Goal: Check status: Check status

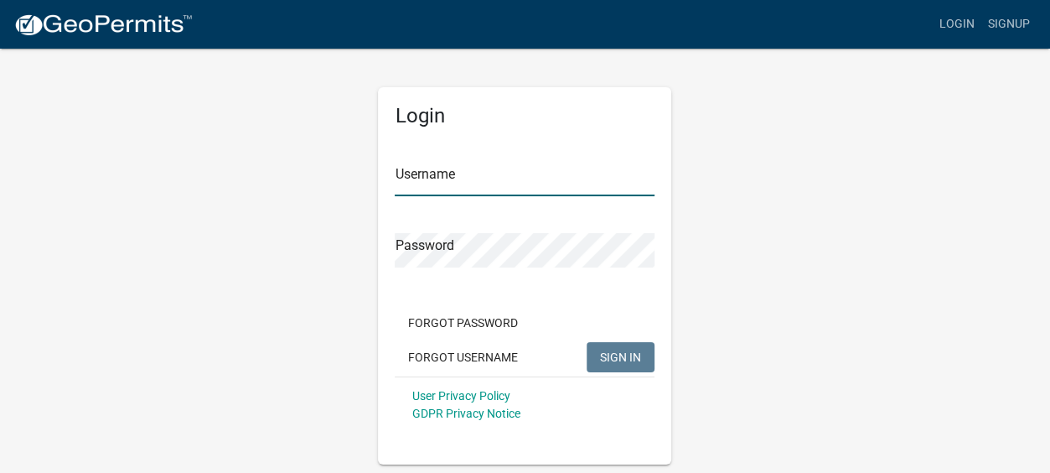
type input "Gobbler Ridge"
click at [619, 353] on span "SIGN IN" at bounding box center [620, 356] width 41 height 13
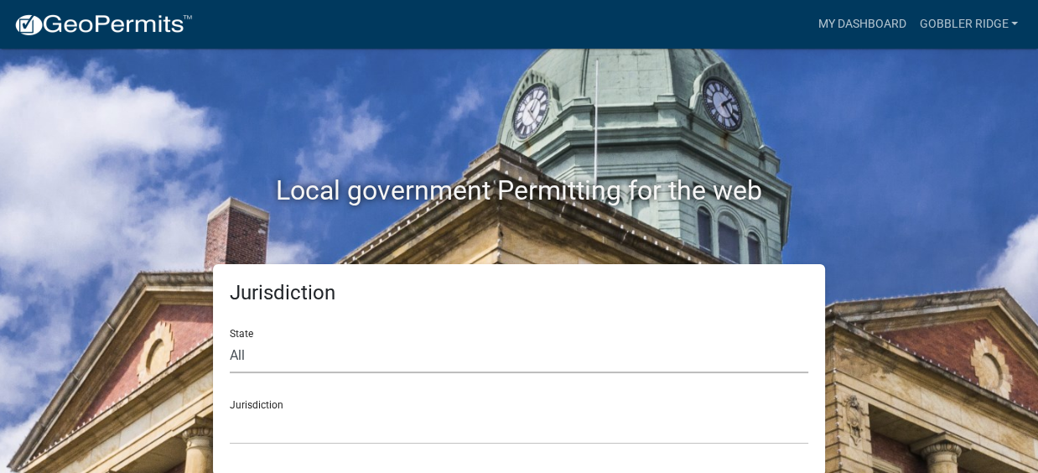
click at [243, 355] on select "All [US_STATE] [US_STATE] [US_STATE] [US_STATE] [US_STATE] [US_STATE] [US_STATE…" at bounding box center [519, 356] width 578 height 34
select select "[US_STATE]"
click at [230, 339] on select "All [US_STATE] [US_STATE] [US_STATE] [US_STATE] [US_STATE] [US_STATE] [US_STATE…" at bounding box center [519, 356] width 578 height 34
click at [262, 404] on div "Jurisdiction [GEOGRAPHIC_DATA], [US_STATE][PERSON_NAME][GEOGRAPHIC_DATA], [US_S…" at bounding box center [519, 415] width 578 height 58
click at [263, 404] on div "Jurisdiction [GEOGRAPHIC_DATA], [US_STATE][PERSON_NAME][GEOGRAPHIC_DATA], [US_S…" at bounding box center [519, 415] width 578 height 58
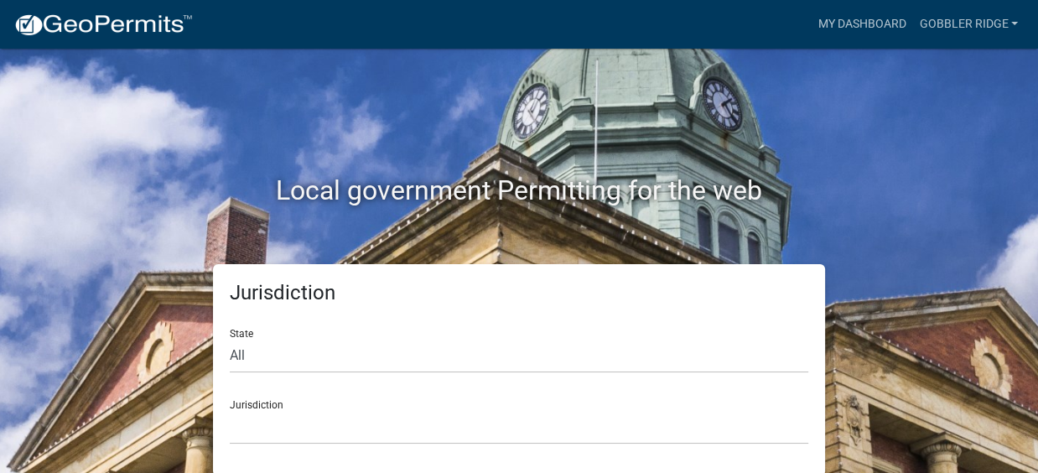
scroll to position [3, 0]
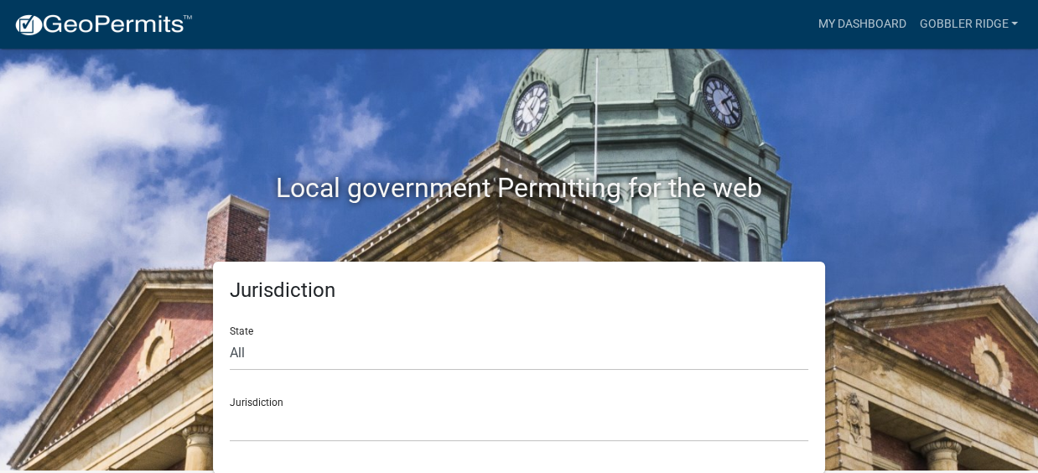
click at [276, 401] on div "Jurisdiction [GEOGRAPHIC_DATA], [US_STATE][PERSON_NAME][GEOGRAPHIC_DATA], [US_S…" at bounding box center [519, 413] width 578 height 58
click at [284, 400] on div "Jurisdiction [GEOGRAPHIC_DATA], [US_STATE][PERSON_NAME][GEOGRAPHIC_DATA], [US_S…" at bounding box center [519, 413] width 578 height 58
drag, startPoint x: 899, startPoint y: 201, endPoint x: 927, endPoint y: 192, distance: 29.2
click at [899, 201] on h2 "Local government Permitting for the web" at bounding box center [519, 188] width 930 height 32
click at [949, 18] on link "Gobbler Ridge" at bounding box center [968, 24] width 112 height 32
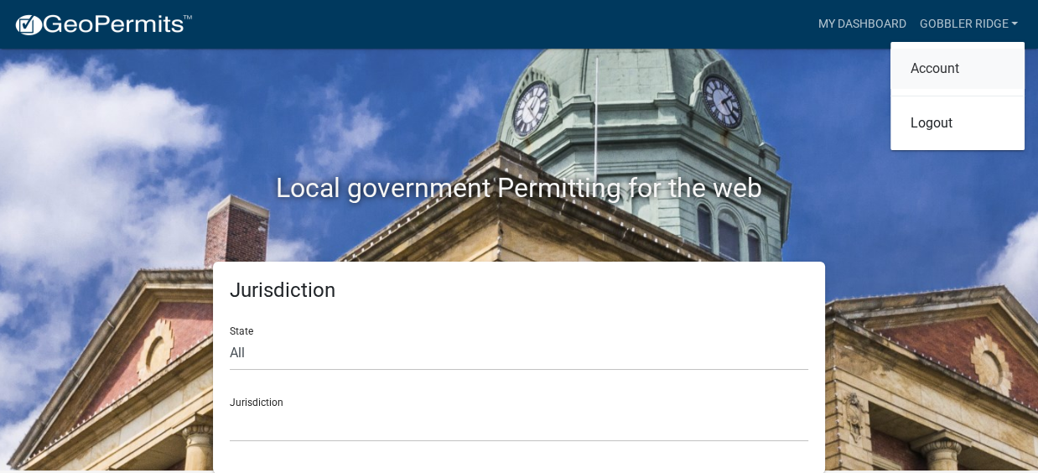
click at [925, 65] on link "Account" at bounding box center [957, 69] width 134 height 40
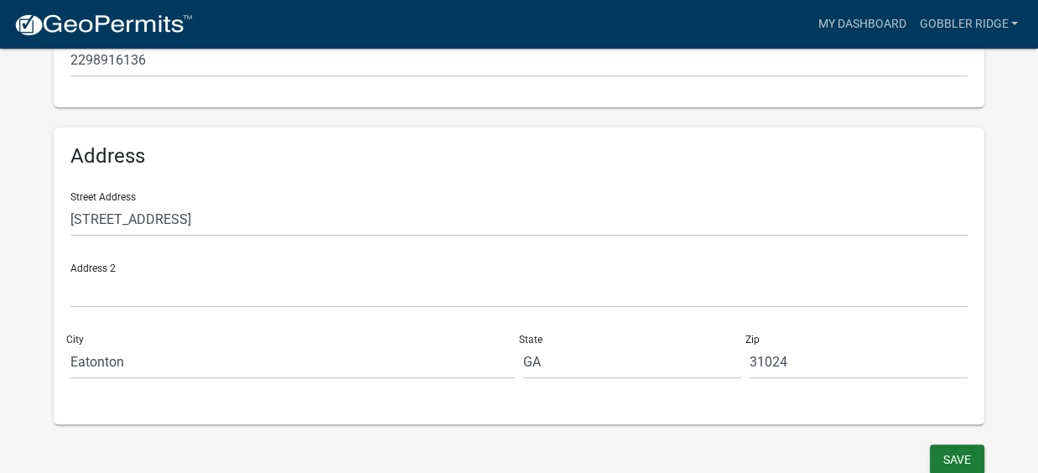
scroll to position [503, 0]
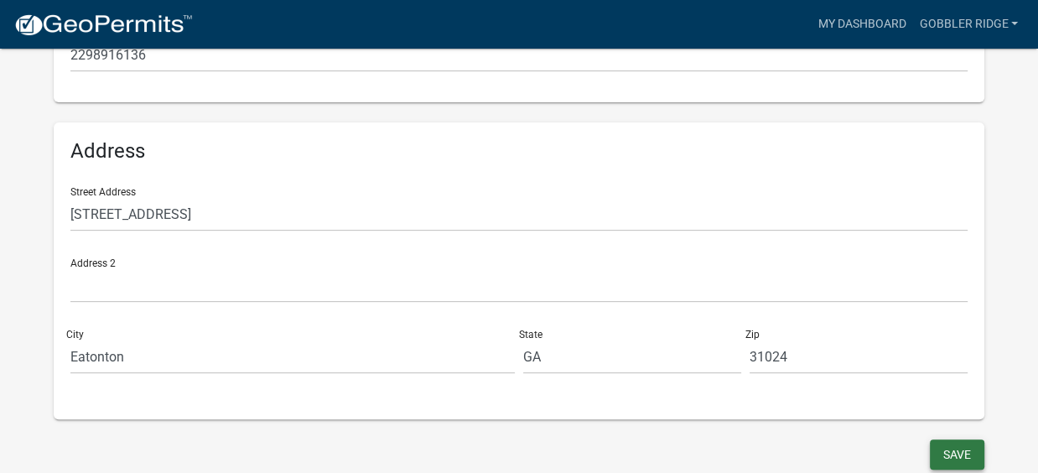
click at [945, 453] on button "Save" at bounding box center [957, 454] width 54 height 30
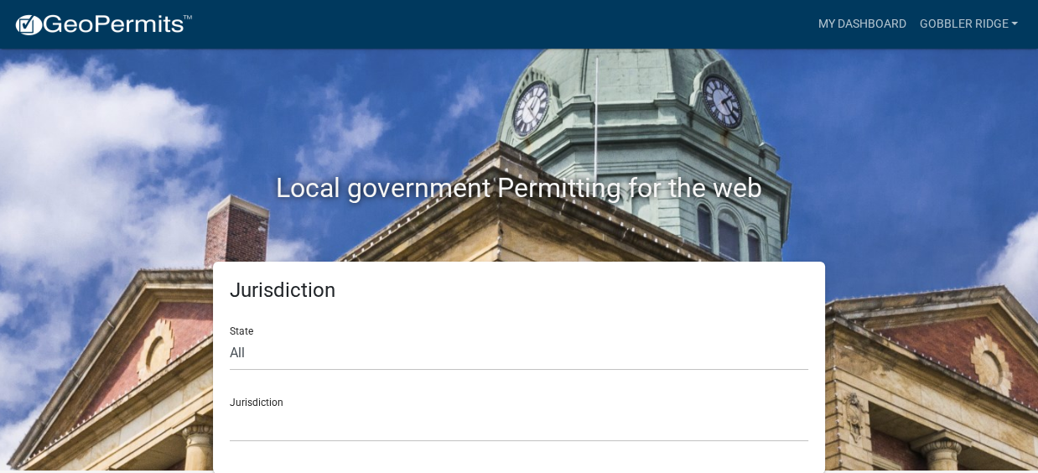
click at [255, 394] on div "Jurisdiction [GEOGRAPHIC_DATA], [US_STATE] [GEOGRAPHIC_DATA], [US_STATE][PERSON…" at bounding box center [519, 413] width 578 height 58
drag, startPoint x: 257, startPoint y: 400, endPoint x: 572, endPoint y: 271, distance: 339.8
click at [262, 399] on div "Jurisdiction [GEOGRAPHIC_DATA], [US_STATE] [GEOGRAPHIC_DATA], [US_STATE][PERSON…" at bounding box center [519, 413] width 578 height 58
click at [1013, 18] on link "Gobbler Ridge" at bounding box center [968, 24] width 112 height 32
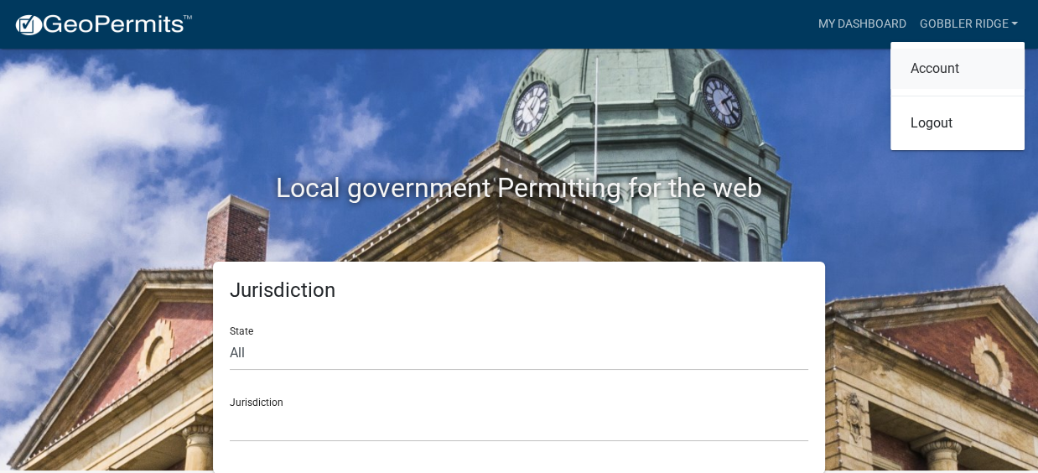
click at [932, 73] on link "Account" at bounding box center [957, 69] width 134 height 40
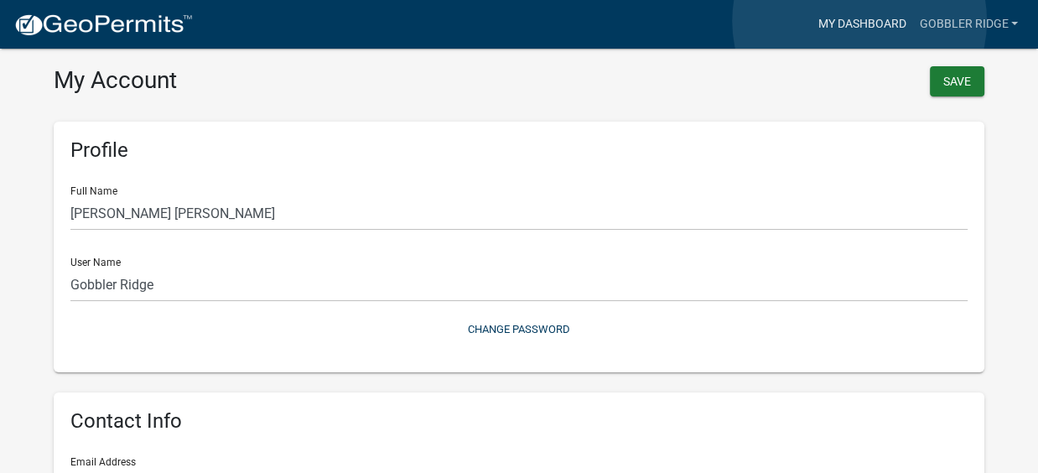
click at [859, 21] on link "My Dashboard" at bounding box center [861, 24] width 101 height 32
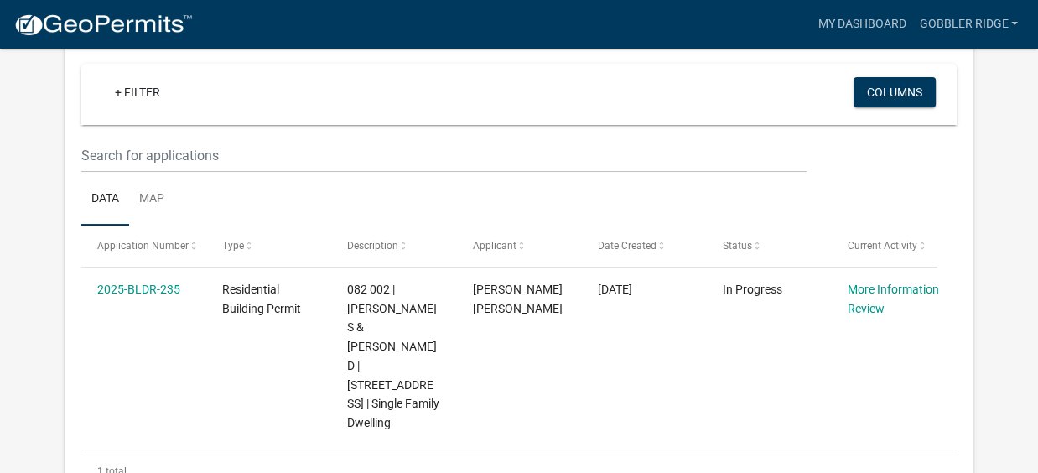
scroll to position [151, 0]
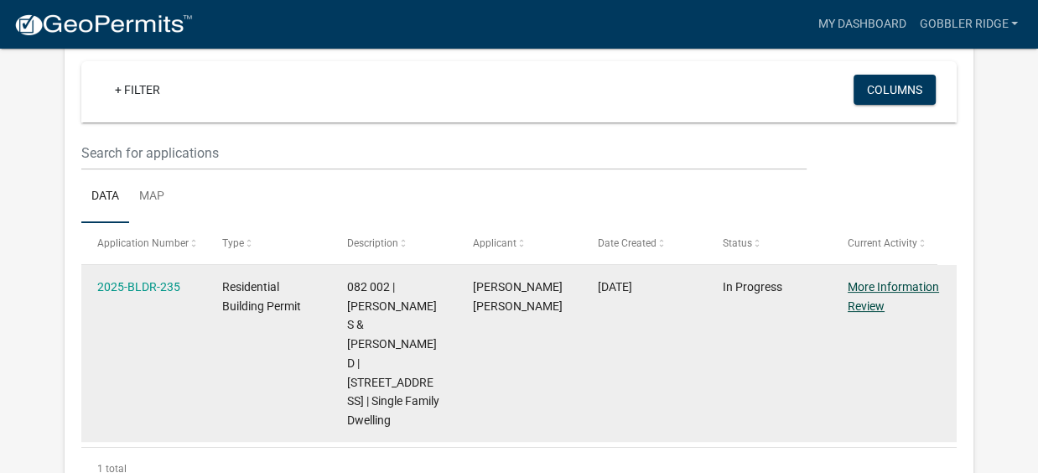
click at [861, 285] on link "More Information Review" at bounding box center [892, 296] width 91 height 33
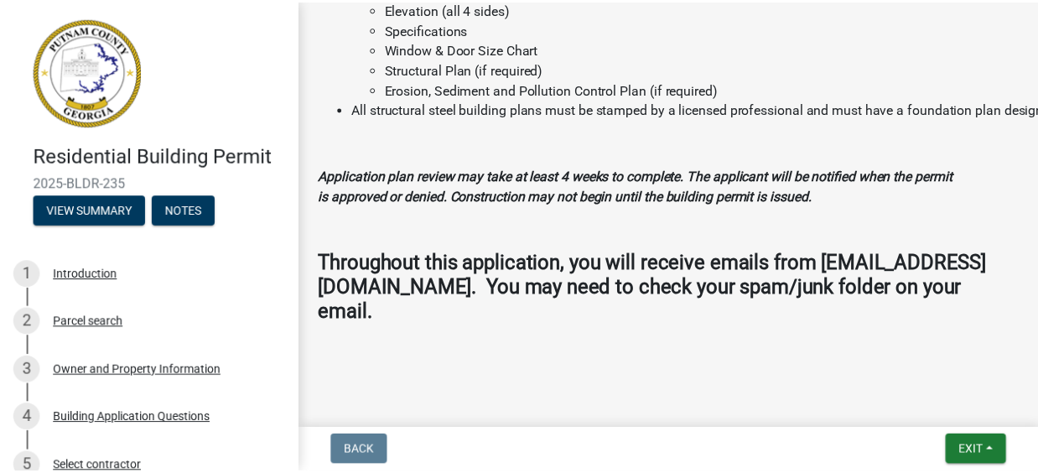
scroll to position [2021, 0]
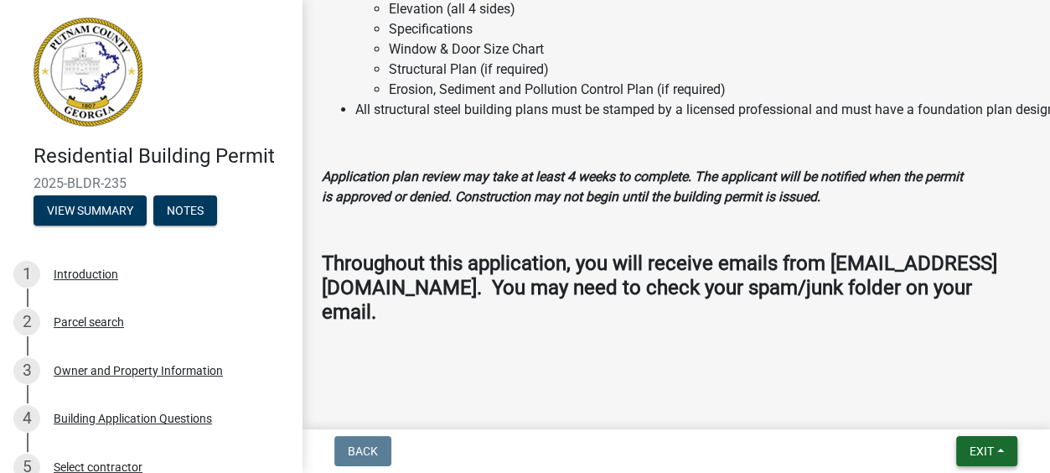
click at [982, 447] on span "Exit" at bounding box center [982, 450] width 24 height 13
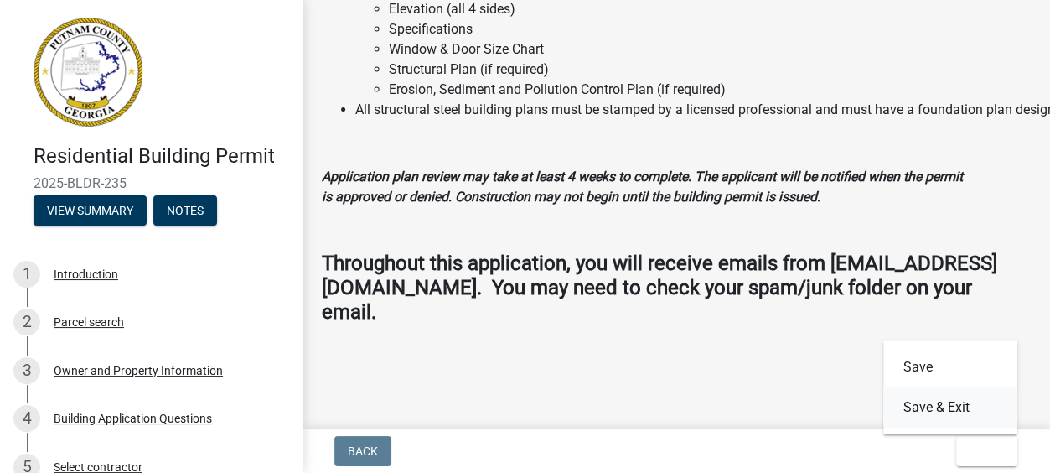
click at [934, 405] on button "Save & Exit" at bounding box center [950, 407] width 134 height 40
